Goal: Information Seeking & Learning: Learn about a topic

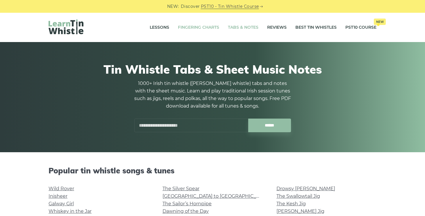
click at [208, 28] on link "Fingering Charts" at bounding box center [198, 27] width 41 height 15
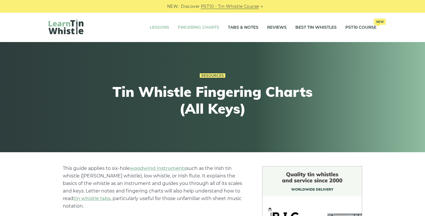
click at [165, 26] on link "Lessons" at bounding box center [159, 27] width 19 height 15
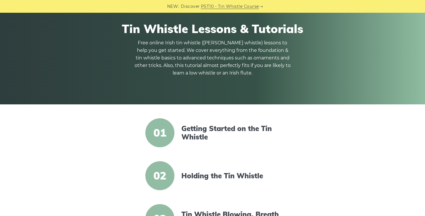
scroll to position [66, 0]
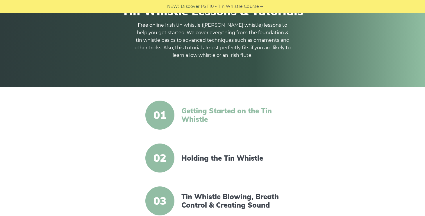
click at [202, 111] on link "Getting Started on the Tin Whistle" at bounding box center [231, 115] width 100 height 17
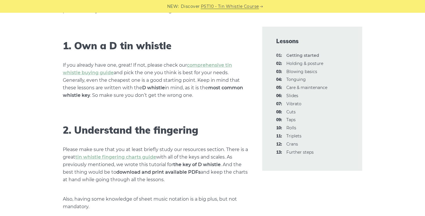
scroll to position [361, 0]
click at [152, 156] on link "tin whistle fingering charts guide" at bounding box center [115, 157] width 81 height 6
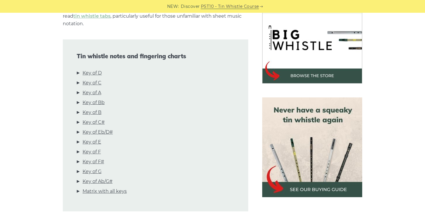
scroll to position [183, 0]
click at [98, 69] on link "Key of D" at bounding box center [92, 73] width 19 height 8
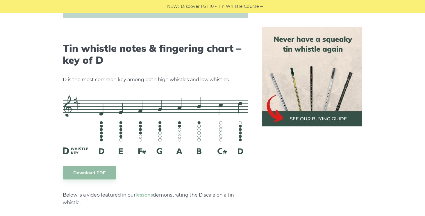
scroll to position [905, 0]
